Goal: Transaction & Acquisition: Book appointment/travel/reservation

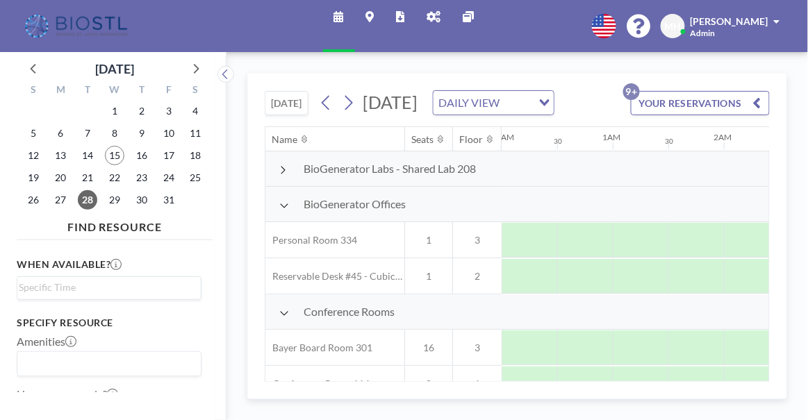
scroll to position [315, 1445]
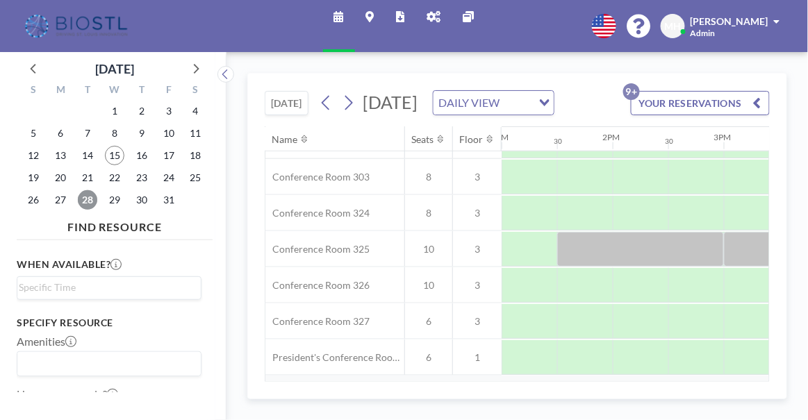
click at [86, 197] on span "28" at bounding box center [87, 199] width 19 height 19
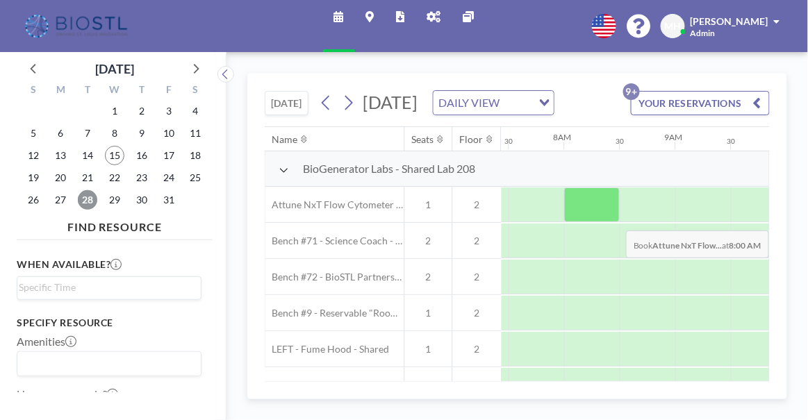
scroll to position [0, 833]
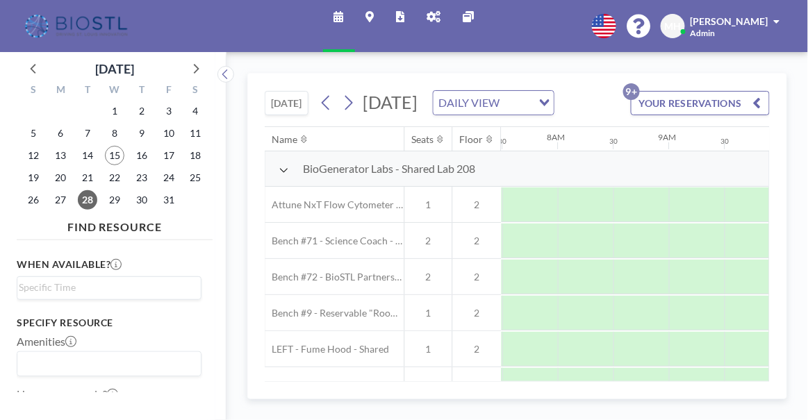
click at [283, 176] on icon at bounding box center [284, 170] width 10 height 11
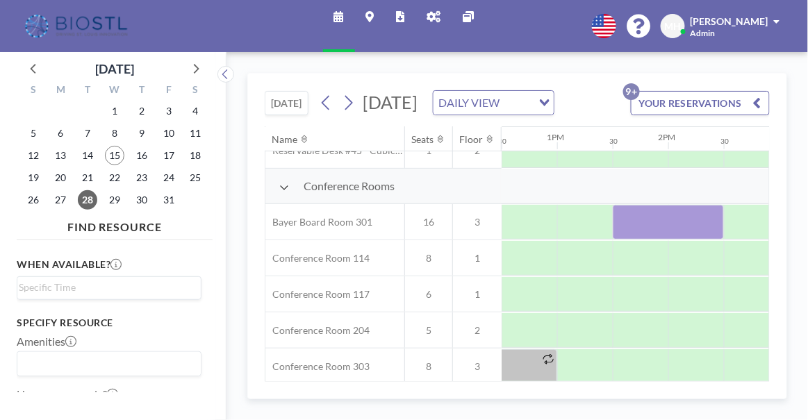
scroll to position [126, 1397]
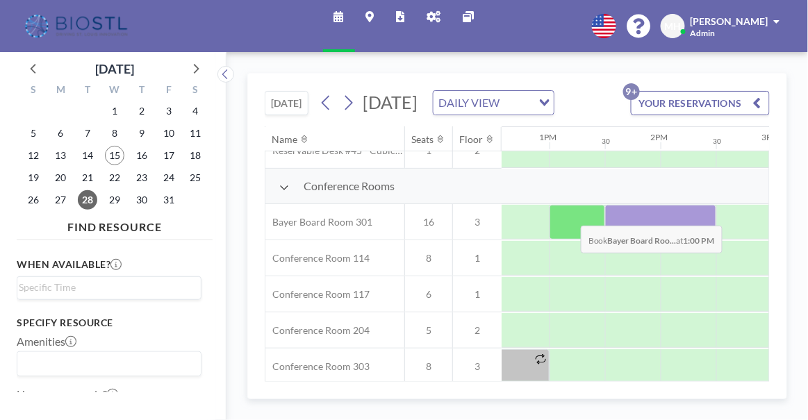
click at [570, 240] on div at bounding box center [577, 222] width 56 height 35
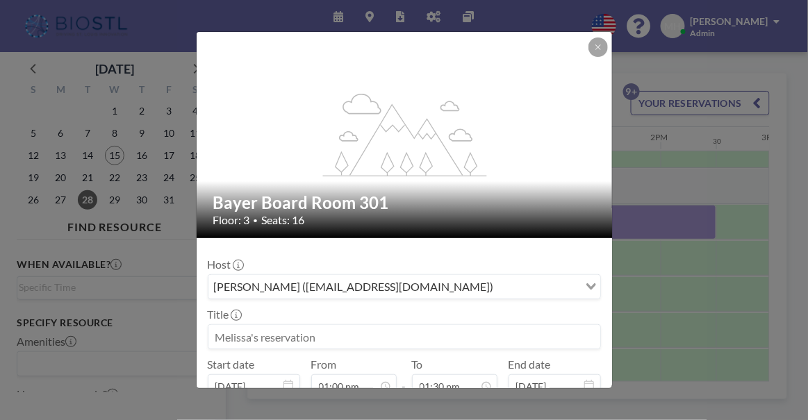
click at [315, 333] on input at bounding box center [404, 337] width 392 height 24
type input "r"
type input "R"
click at [280, 335] on input "Prep for [PERSON_NAME]'s visit" at bounding box center [404, 337] width 392 height 24
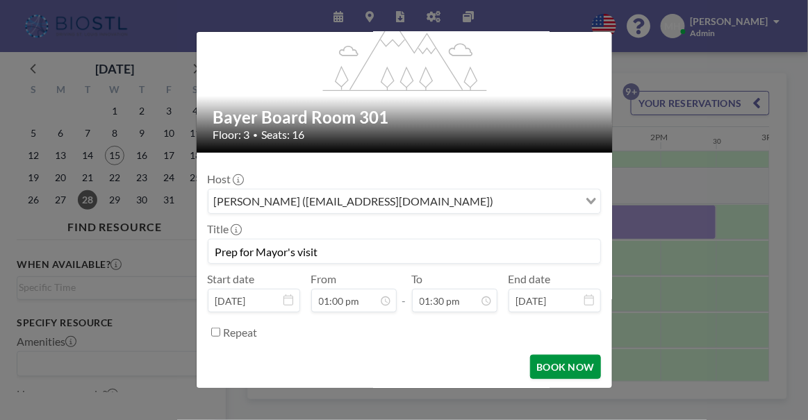
scroll to position [667, 0]
type input "Prep for Mayor's visit"
click at [552, 362] on button "BOOK NOW" at bounding box center [565, 367] width 70 height 24
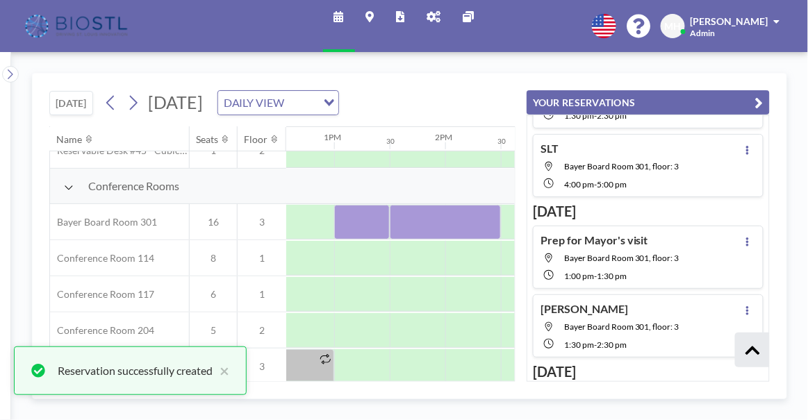
scroll to position [146, 0]
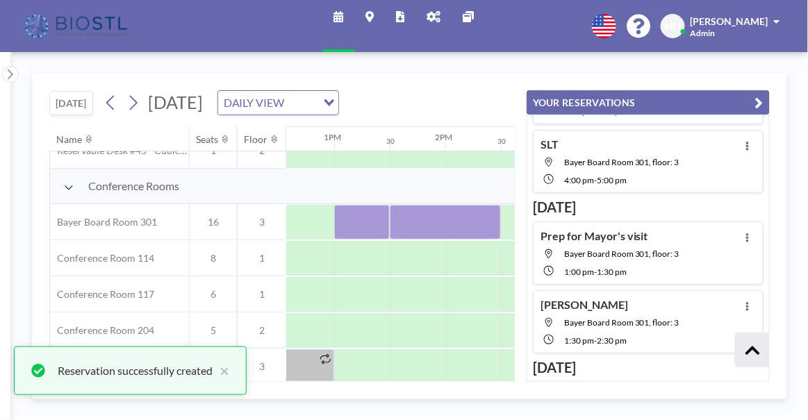
click at [757, 101] on icon "button" at bounding box center [759, 102] width 8 height 17
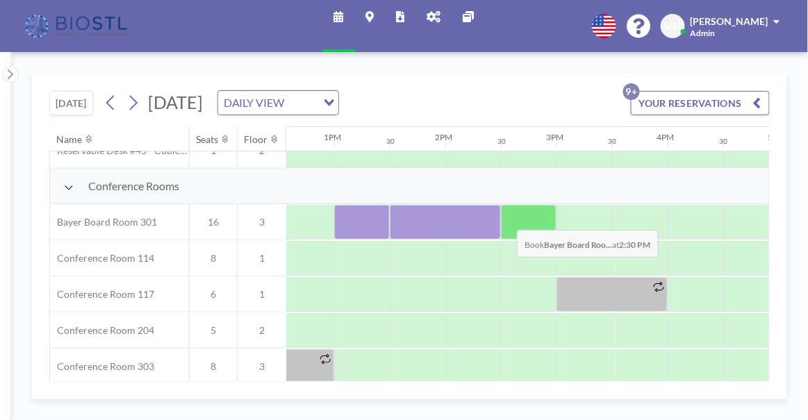
click at [506, 218] on div at bounding box center [529, 222] width 56 height 35
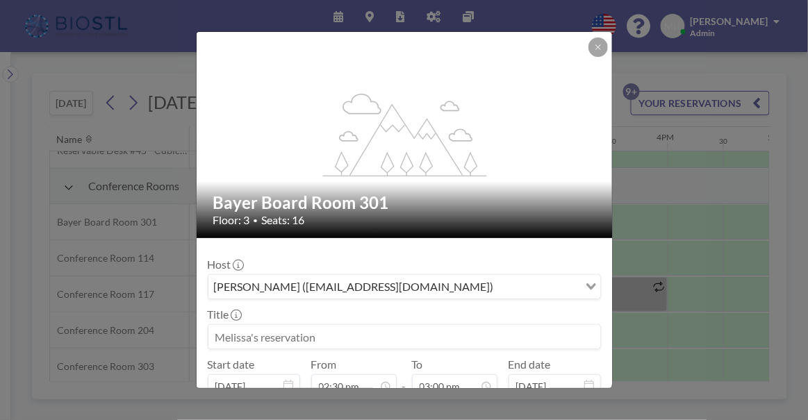
click at [348, 327] on input at bounding box center [404, 337] width 392 height 24
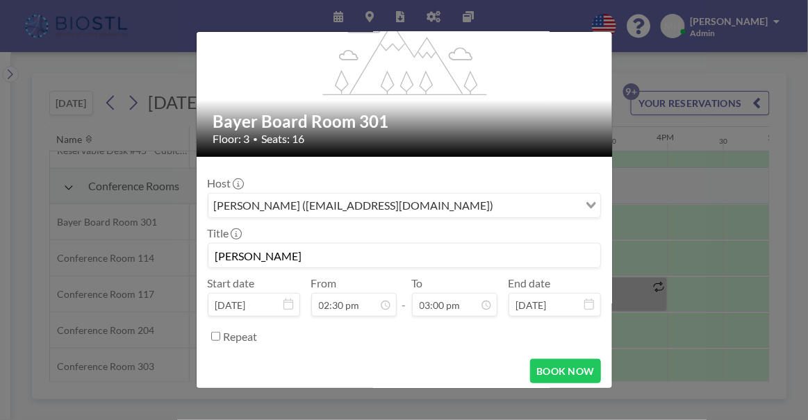
scroll to position [717, 0]
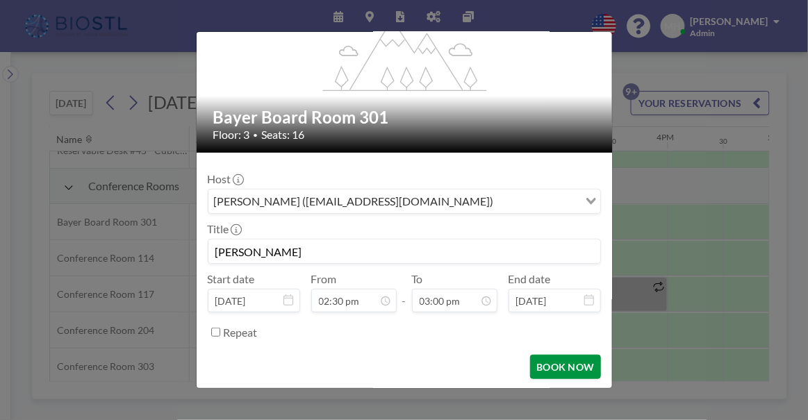
type input "[PERSON_NAME]"
click at [560, 365] on button "BOOK NOW" at bounding box center [565, 367] width 70 height 24
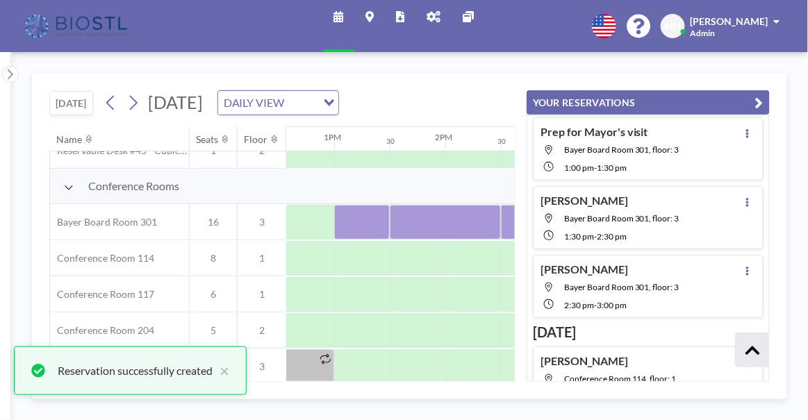
scroll to position [281, 0]
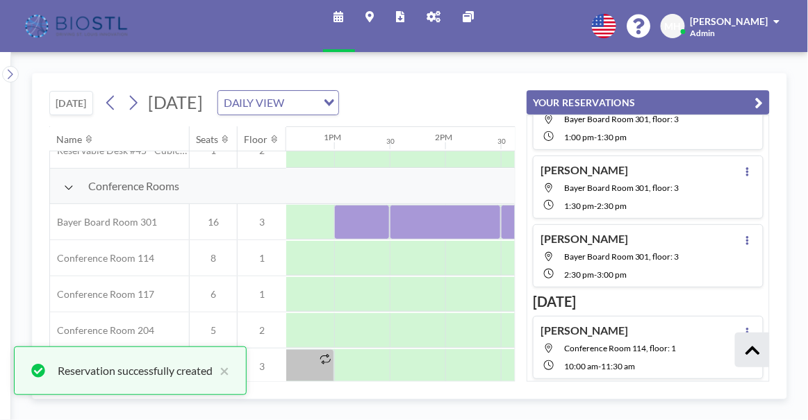
click at [763, 99] on icon "button" at bounding box center [759, 102] width 8 height 17
